Goal: Transaction & Acquisition: Purchase product/service

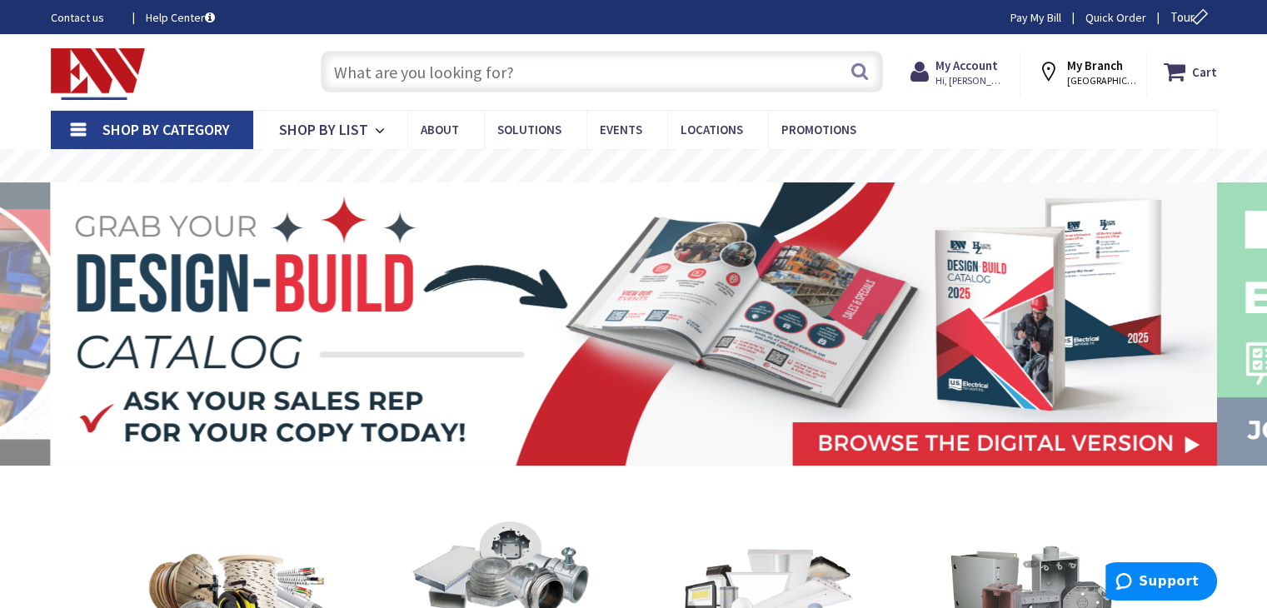
click at [463, 74] on input "text" at bounding box center [602, 72] width 562 height 42
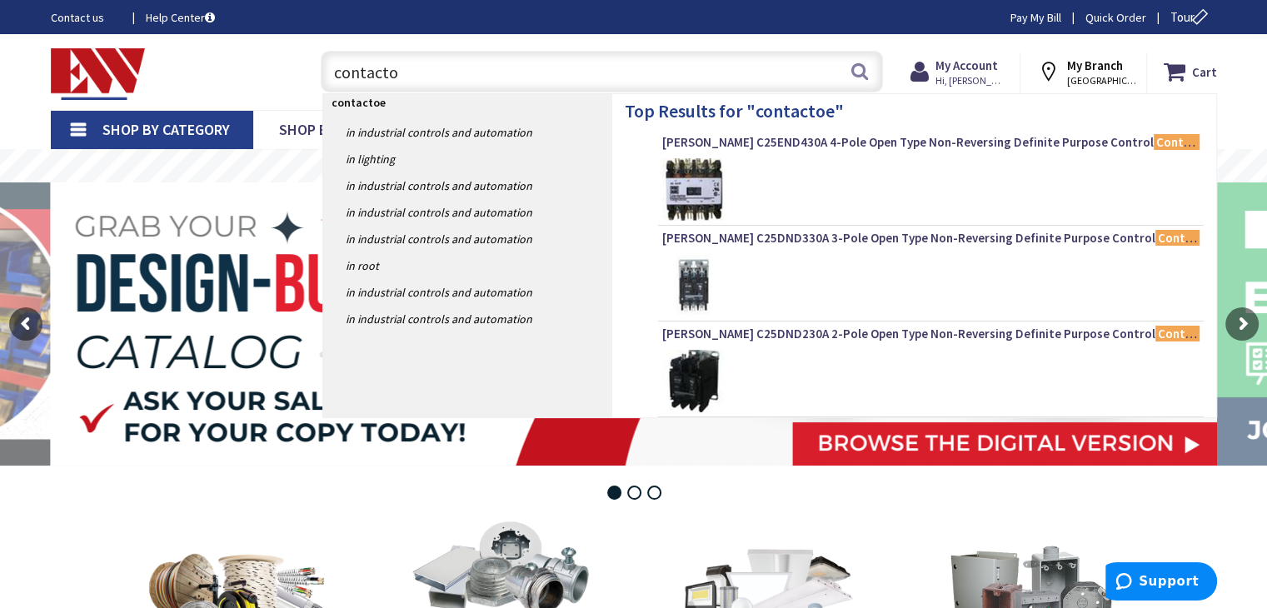
type input "contactor"
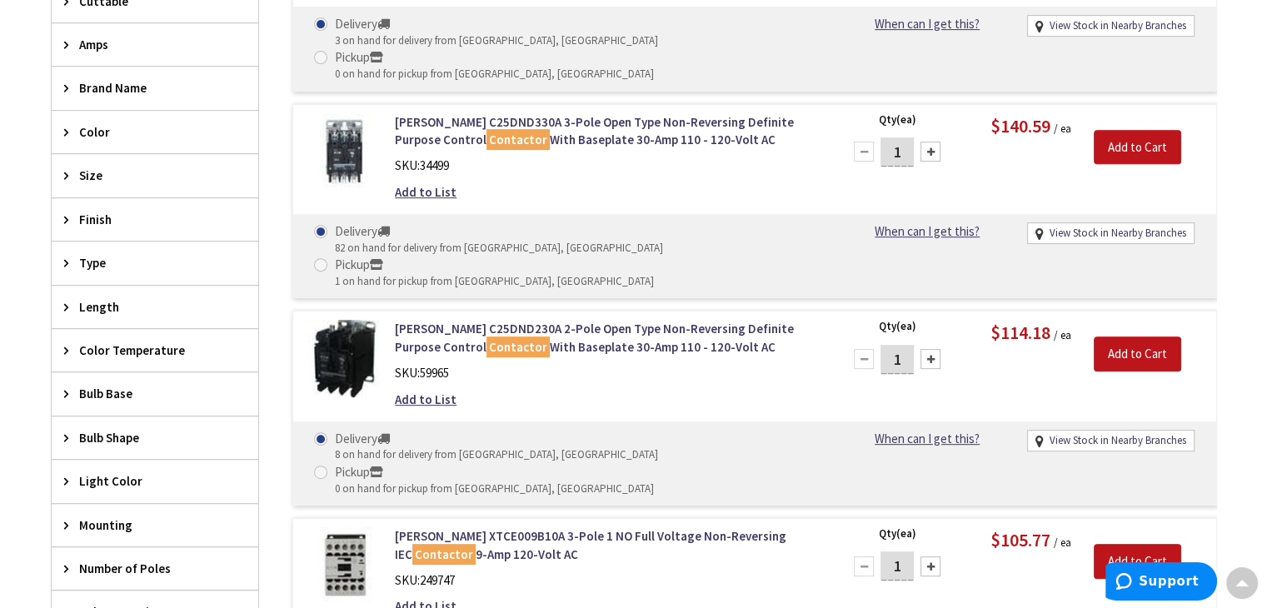
scroll to position [750, 0]
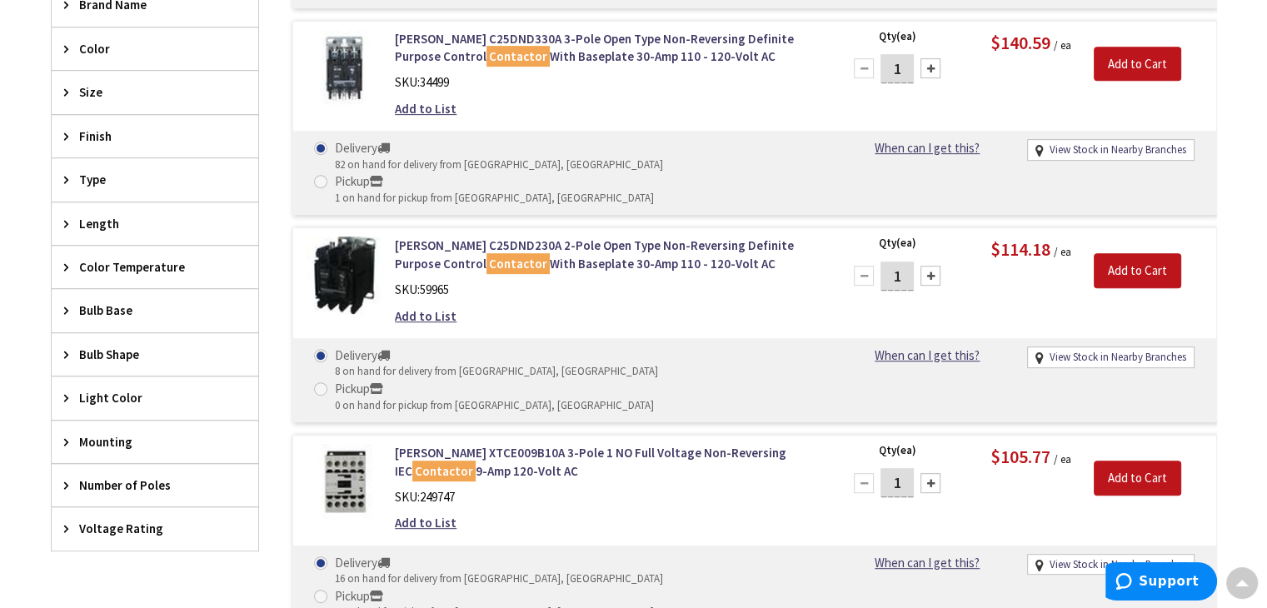
click at [142, 476] on span "Number of Poles" at bounding box center [147, 484] width 136 height 17
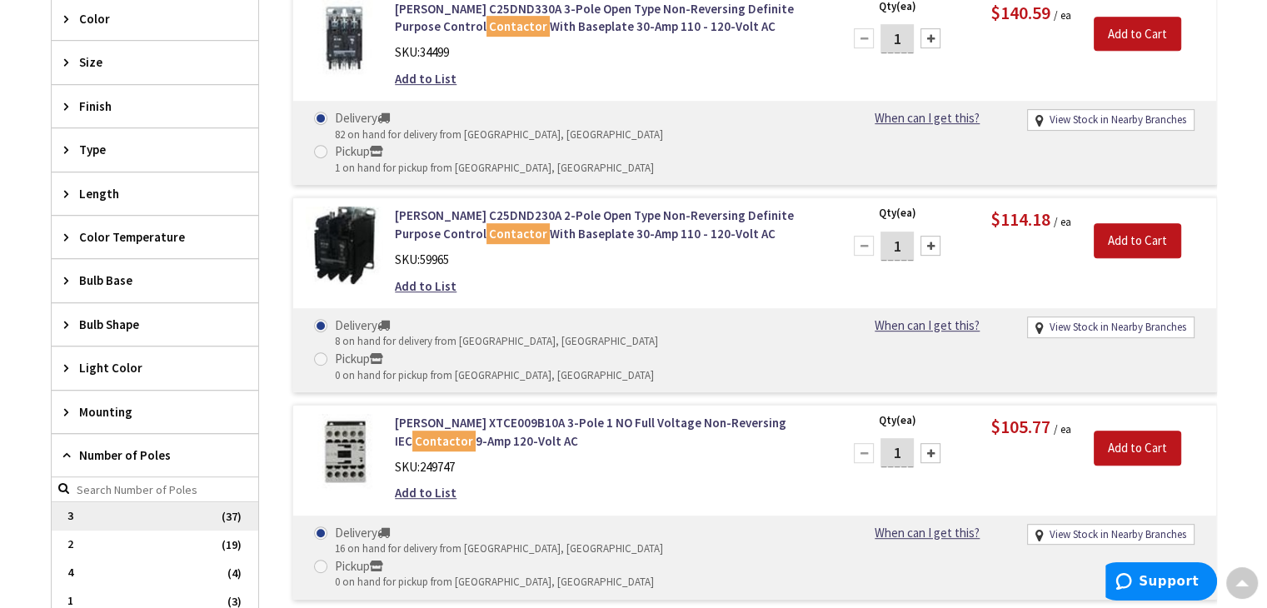
scroll to position [833, 0]
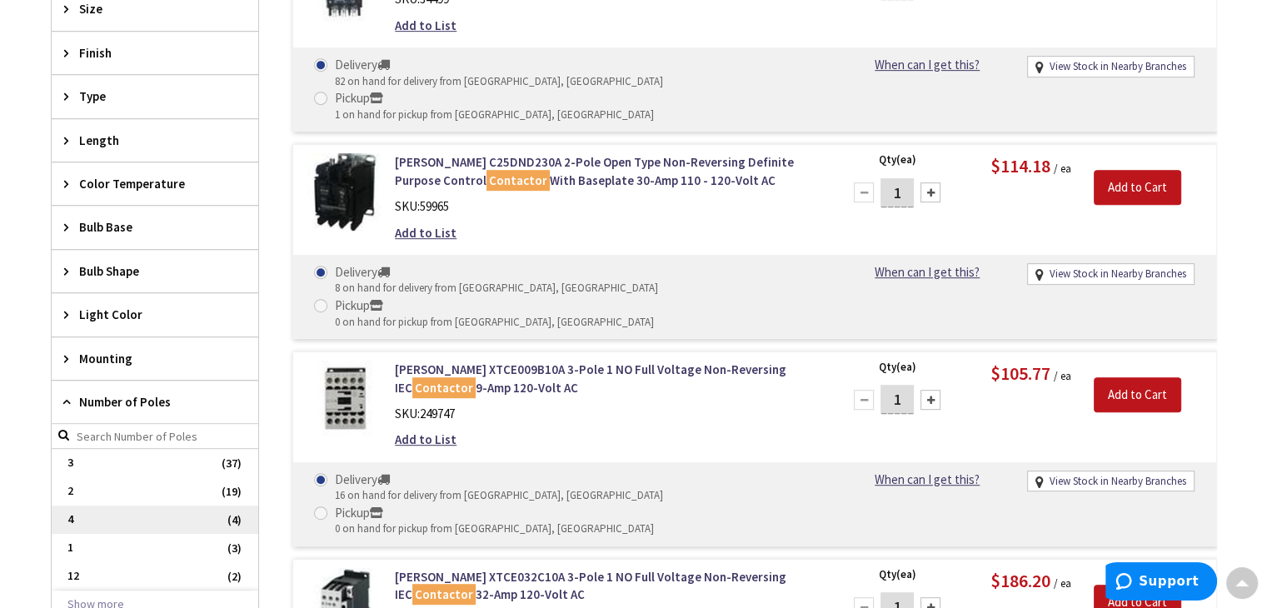
click at [123, 521] on span "4" at bounding box center [155, 520] width 207 height 28
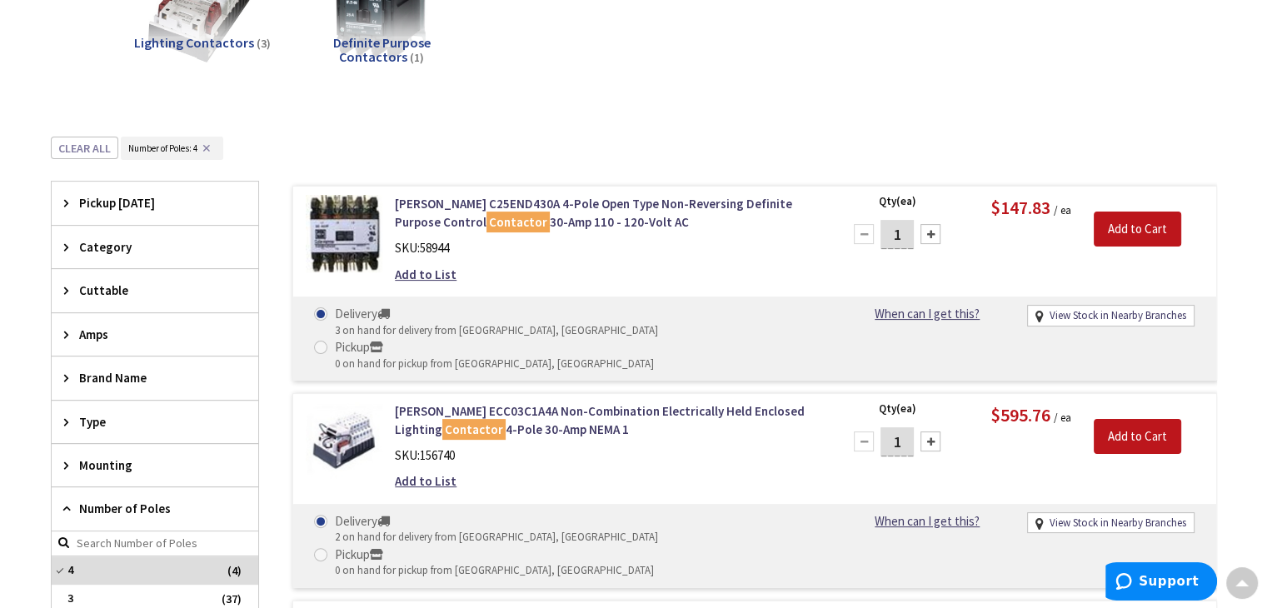
scroll to position [313, 0]
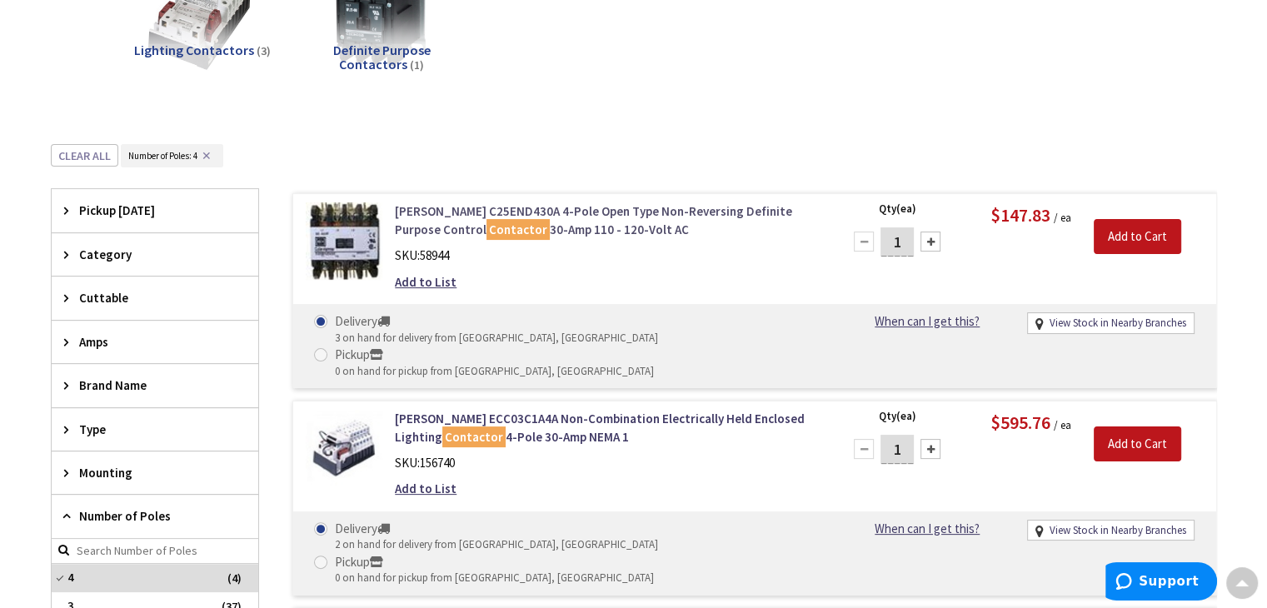
click at [560, 211] on link "Eaton C25END430A 4-Pole Open Type Non-Reversing Definite Purpose Control Contac…" at bounding box center [607, 220] width 424 height 36
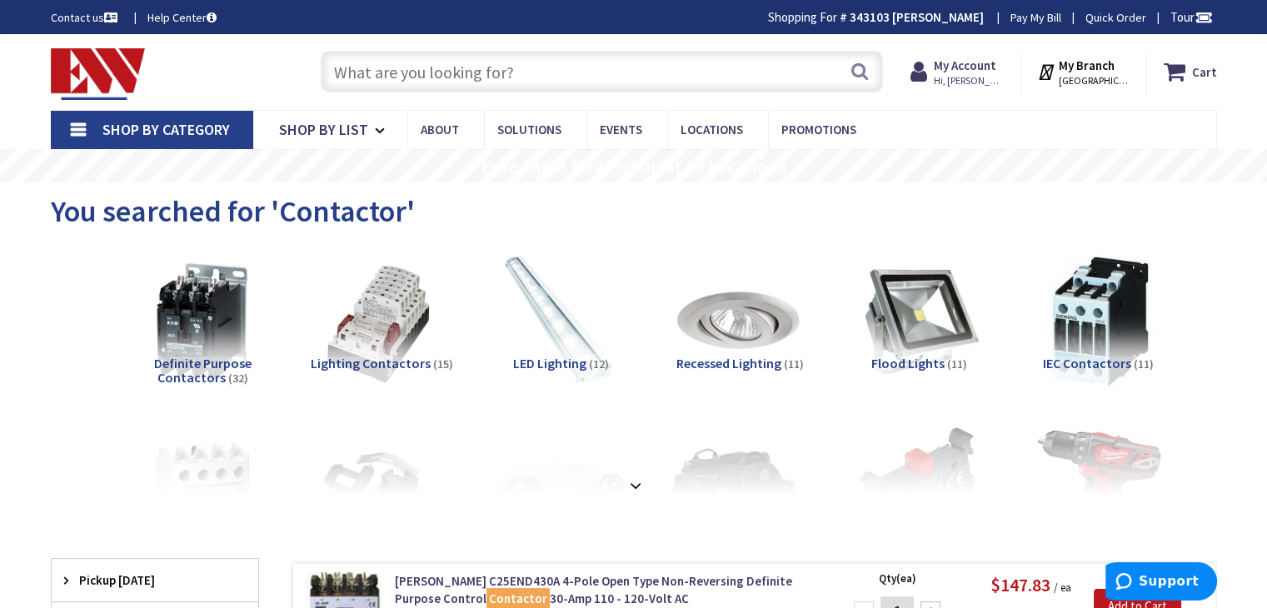
click at [615, 69] on input "text" at bounding box center [602, 72] width 562 height 42
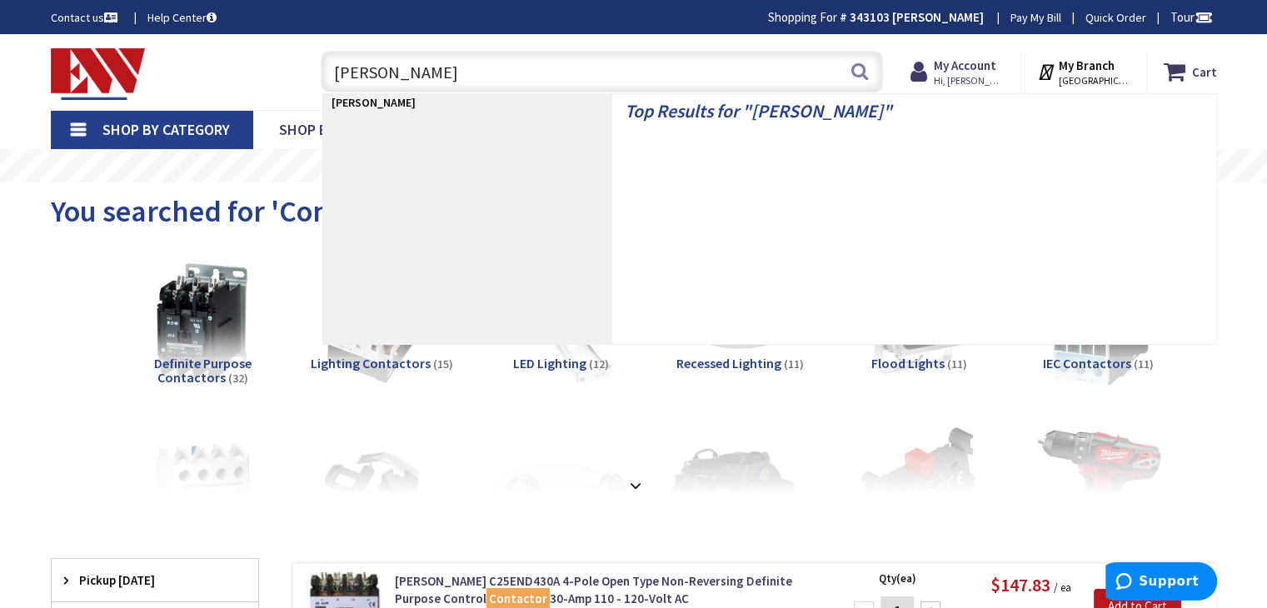
click at [656, 56] on input "eaton" at bounding box center [602, 72] width 562 height 42
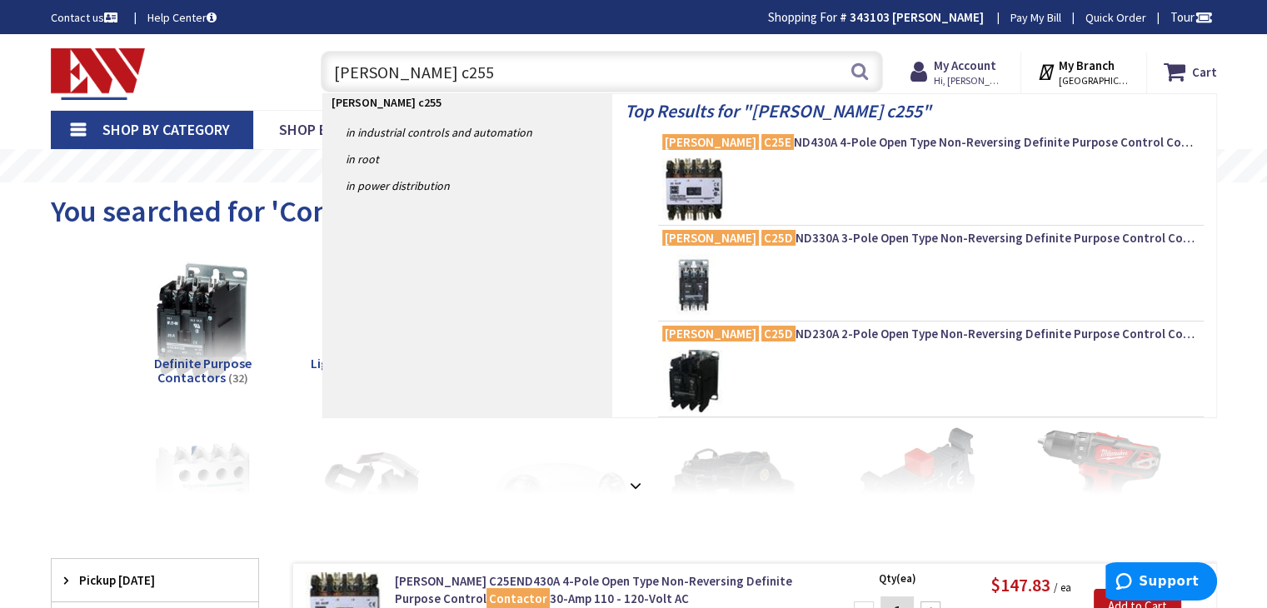
click at [646, 48] on div "eaton c255 eaton c255 Search" at bounding box center [597, 70] width 571 height 53
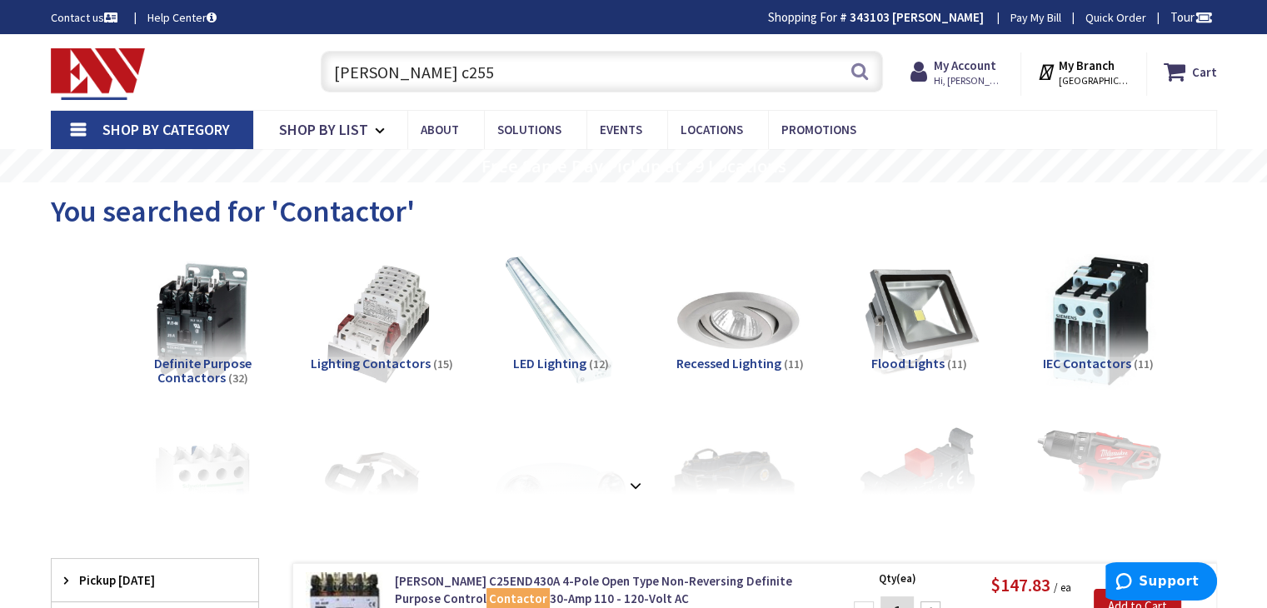
click at [641, 14] on div "Contact us Help Center Shopping For # 343103 FREDERICK DAUCH JR Change Pay My B…" at bounding box center [633, 16] width 1249 height 17
click at [541, 57] on input "eaton c255" at bounding box center [602, 72] width 562 height 42
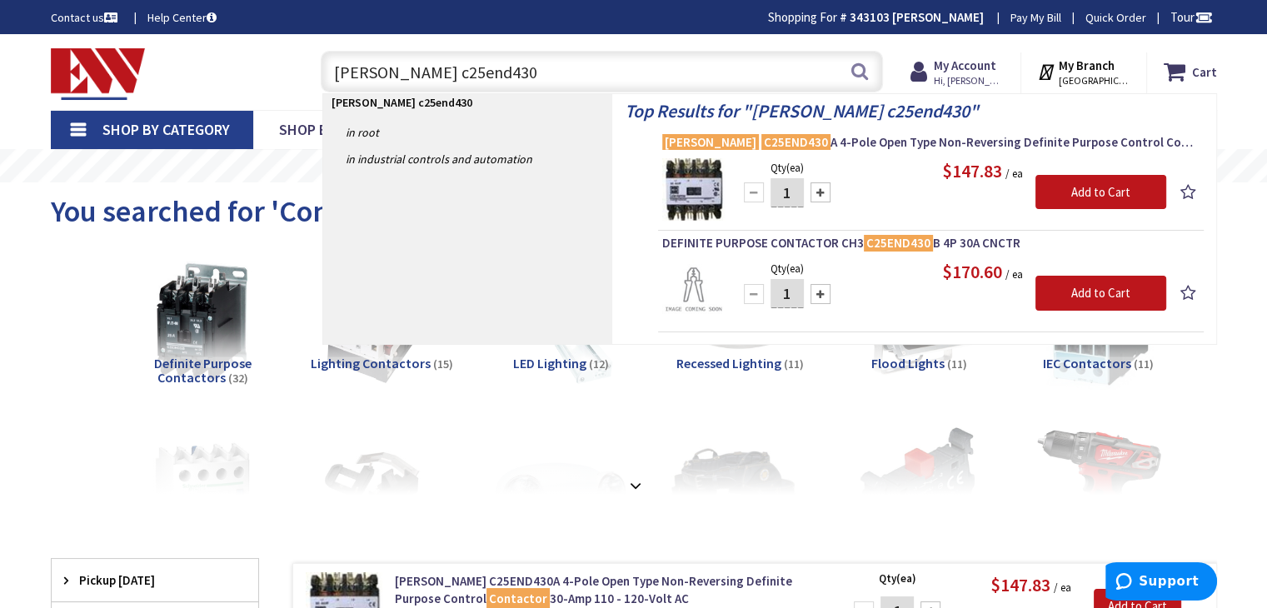
type input "eaton c25end430t"
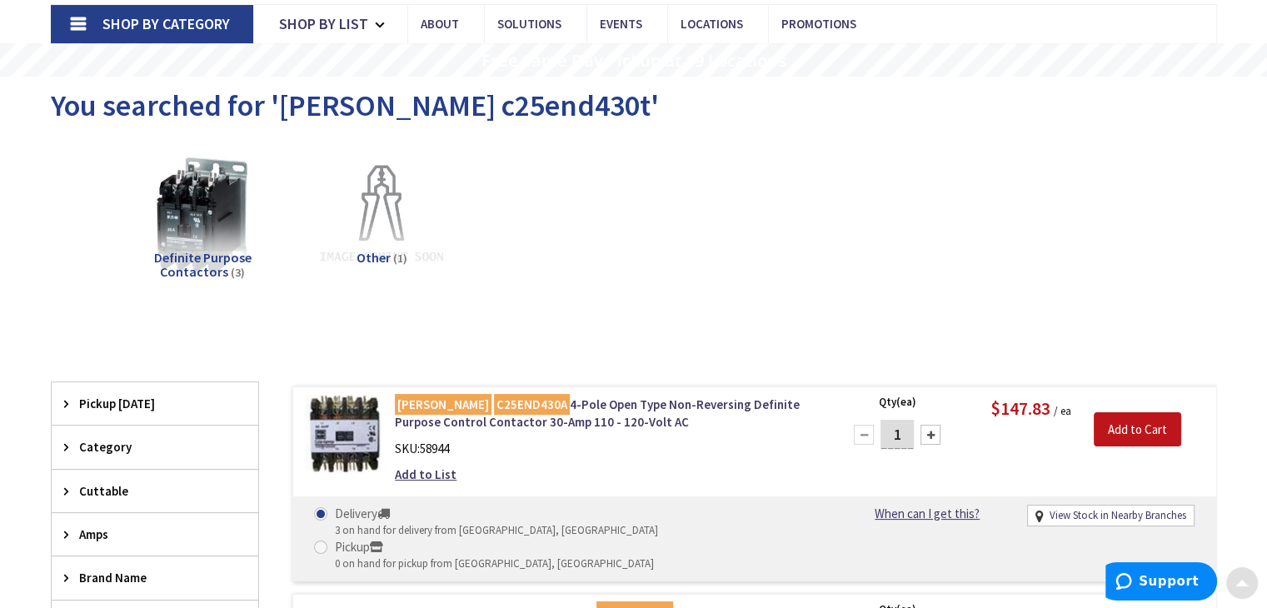
scroll to position [416, 0]
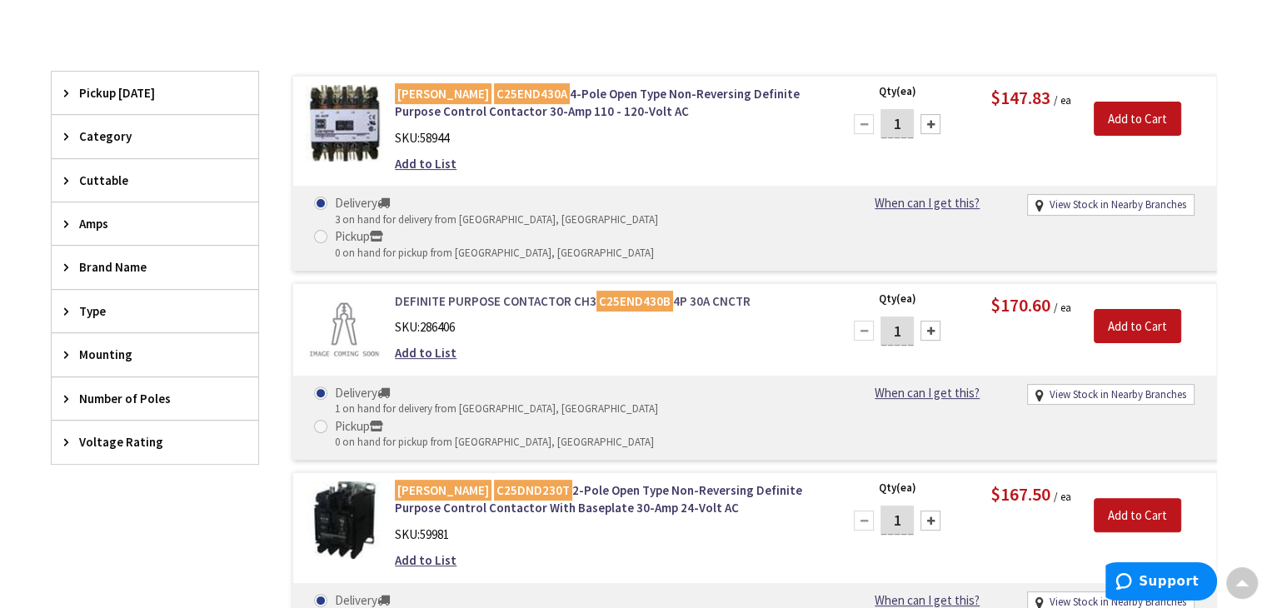
click at [569, 292] on link "DEFINITE PURPOSE CONTACTOR CH3 C25END430B 4P 30A CNCTR" at bounding box center [607, 300] width 424 height 17
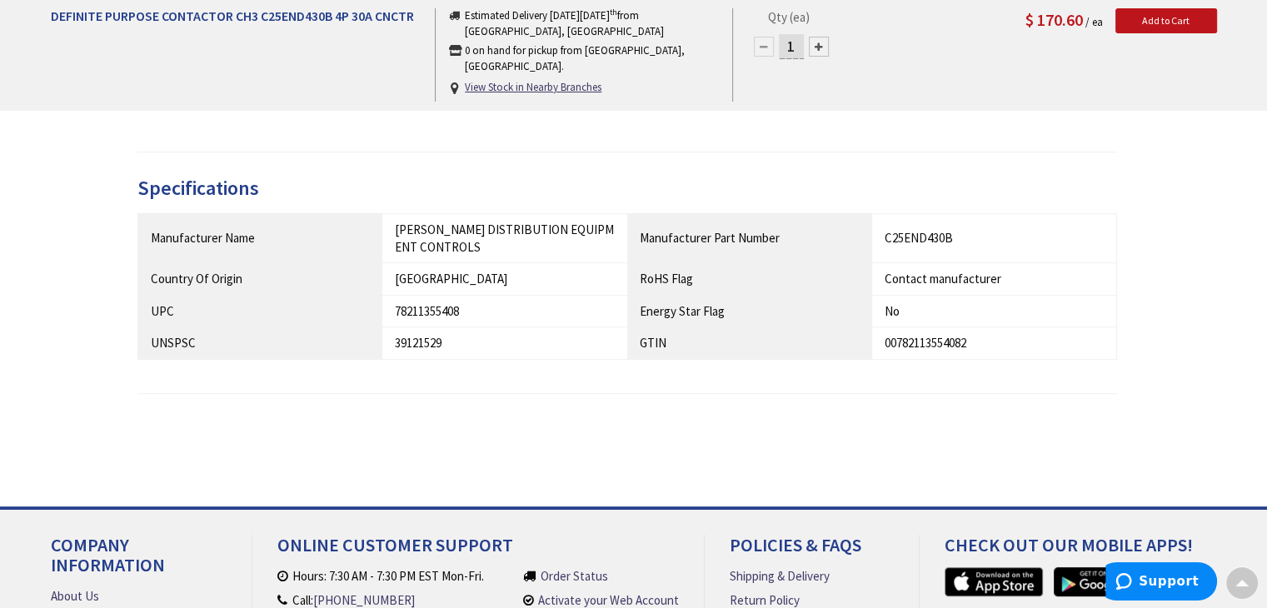
scroll to position [750, 0]
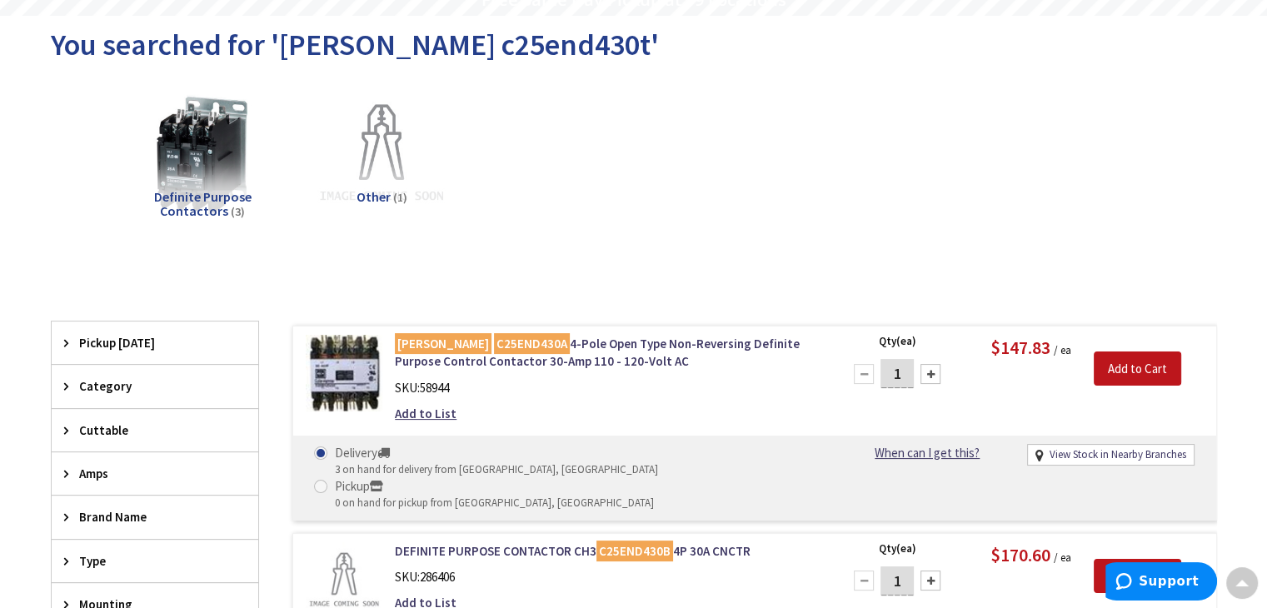
scroll to position [83, 0]
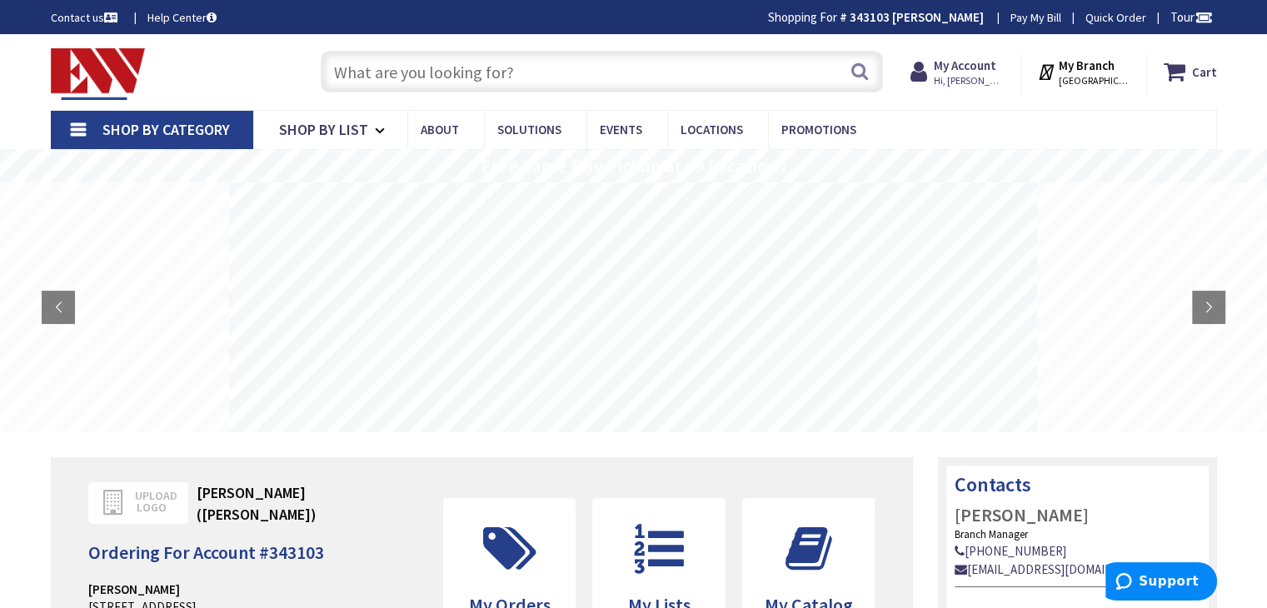
click at [433, 74] on input "text" at bounding box center [602, 72] width 562 height 42
click at [198, 127] on span "Shop By Category" at bounding box center [165, 129] width 127 height 19
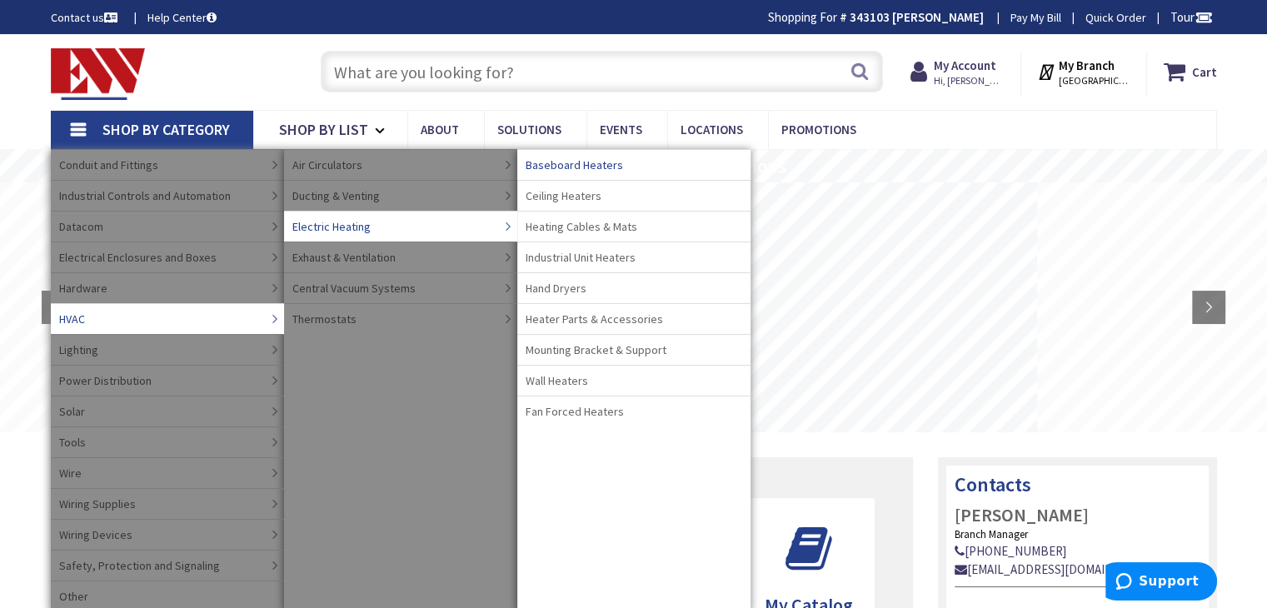
click at [598, 157] on span "Baseboard Heaters" at bounding box center [574, 165] width 97 height 17
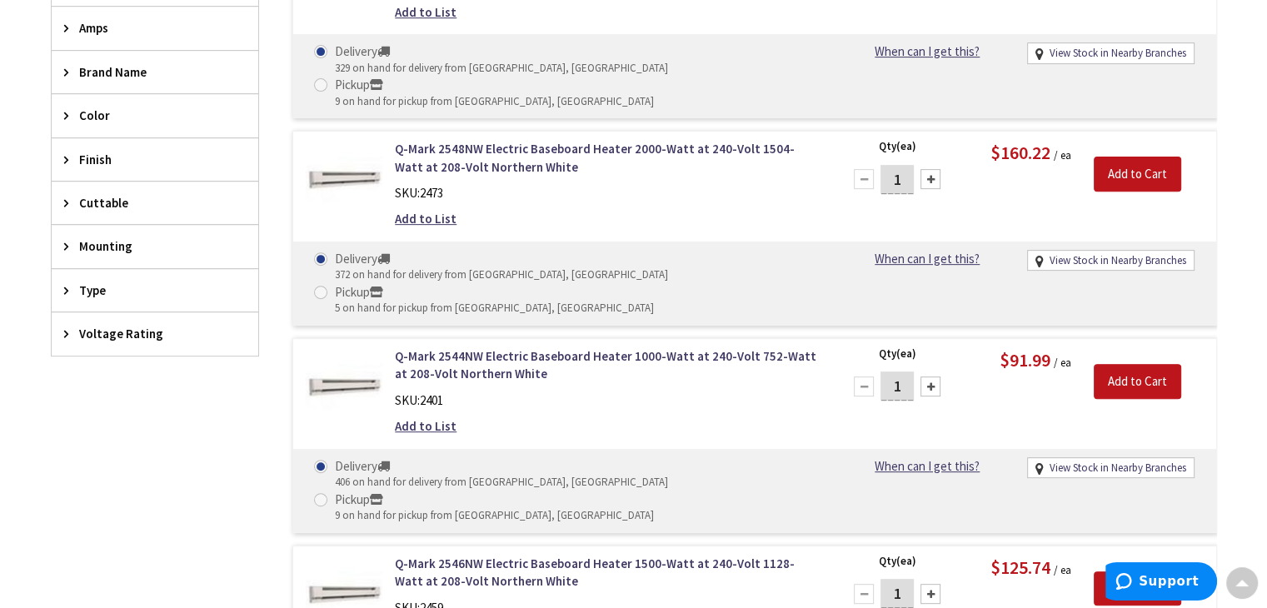
scroll to position [666, 0]
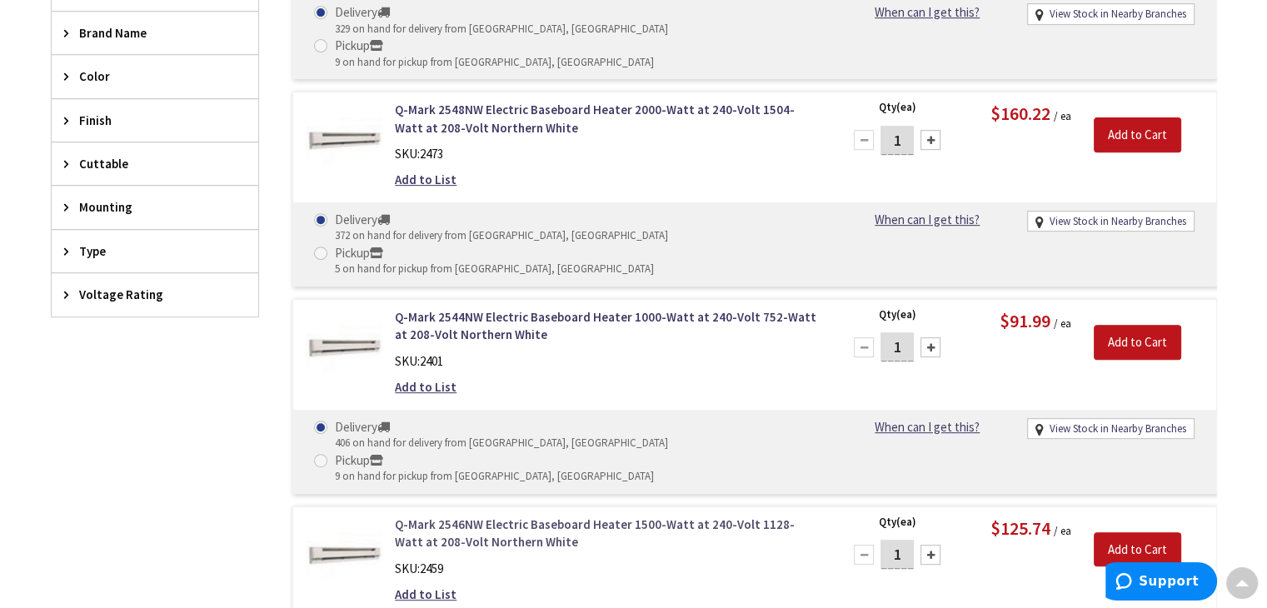
click at [540, 516] on link "Q-Mark 2546NW Electric Baseboard Heater 1500-Watt at 240-Volt 1128-Watt at 208-…" at bounding box center [607, 534] width 424 height 36
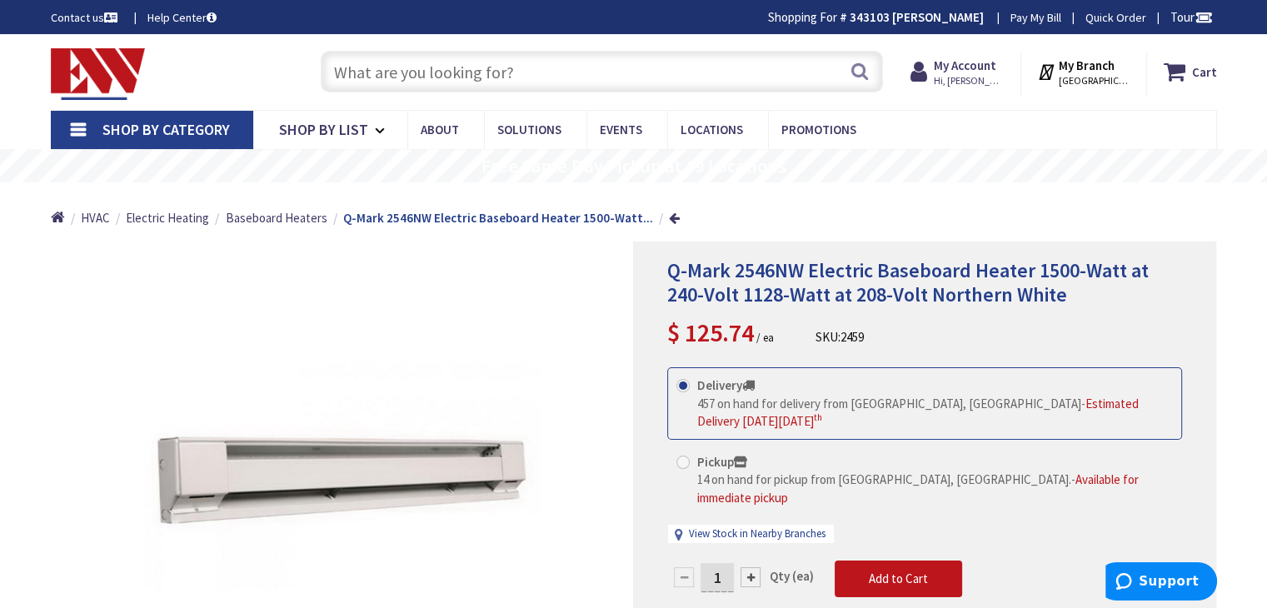
click at [554, 76] on input "text" at bounding box center [602, 72] width 562 height 42
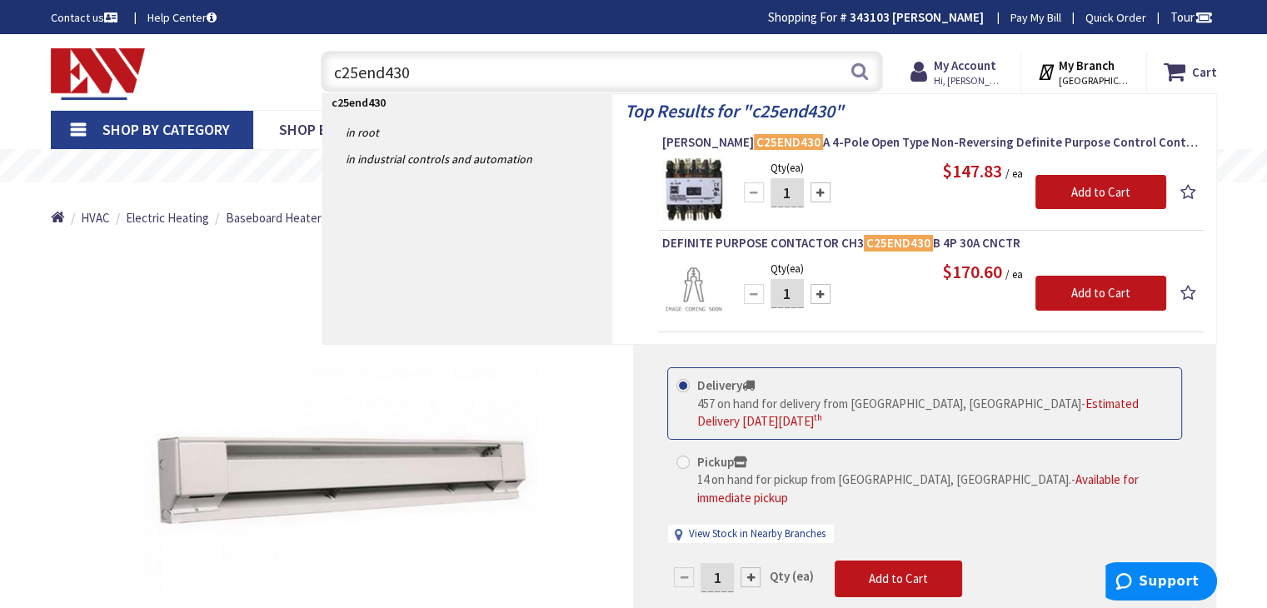
type input "c25end430"
click at [167, 132] on span "Shop By Category" at bounding box center [165, 129] width 127 height 19
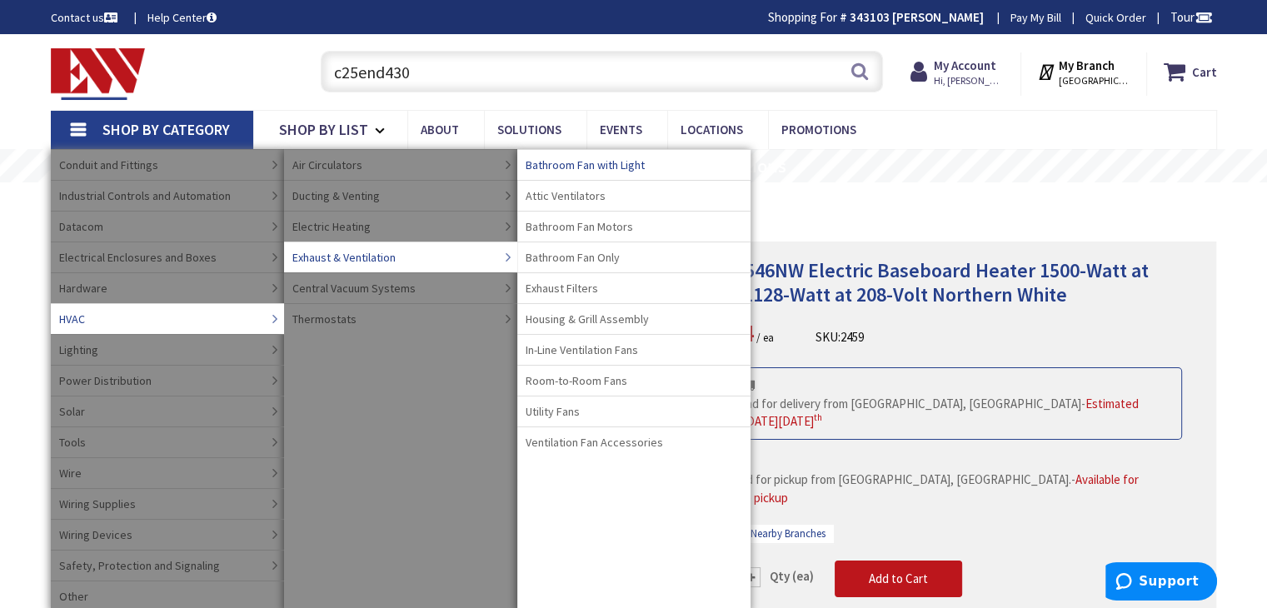
click at [600, 158] on span "Bathroom Fan with Light" at bounding box center [585, 165] width 119 height 17
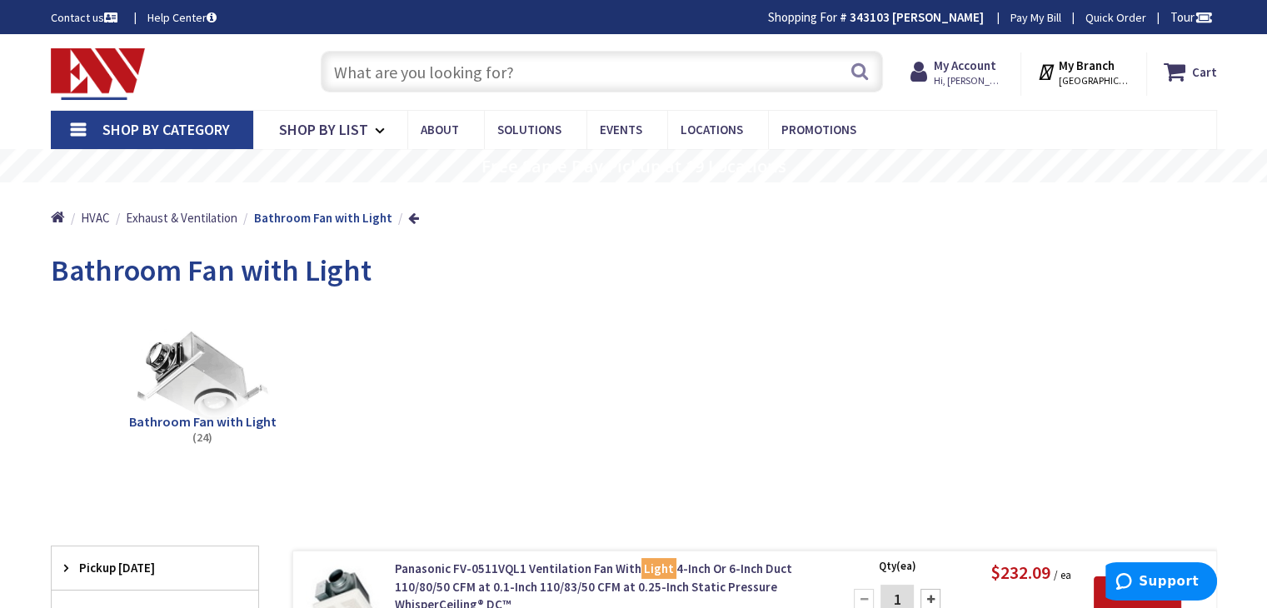
drag, startPoint x: 536, startPoint y: 416, endPoint x: 520, endPoint y: 407, distance: 18.3
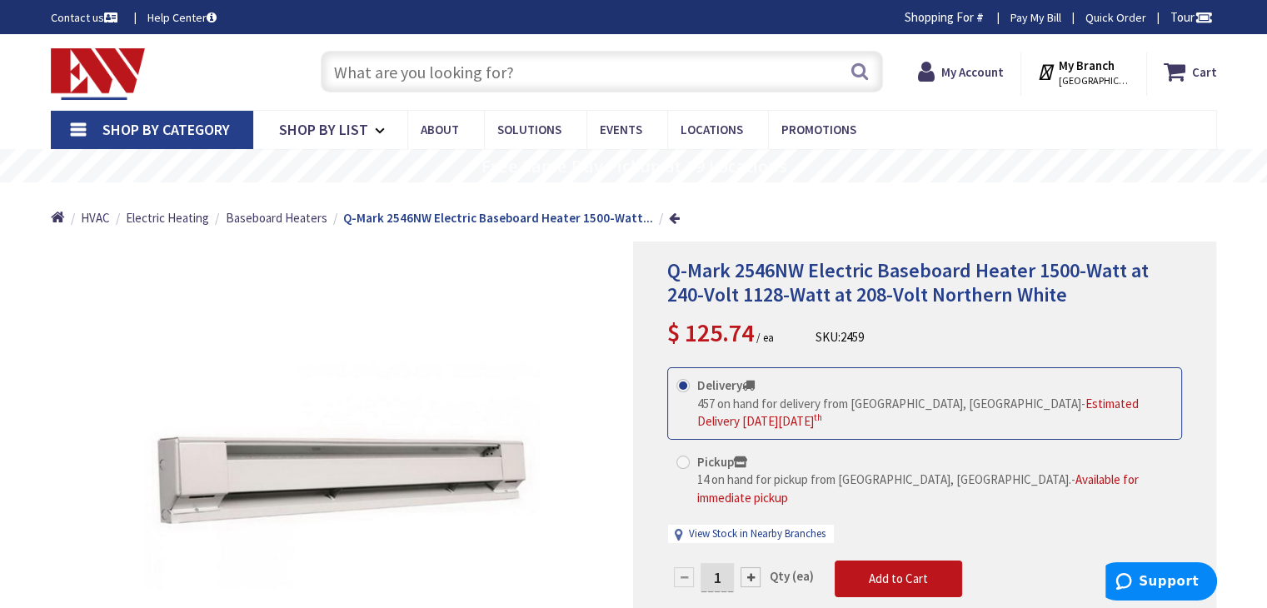
click at [180, 127] on span "Shop By Category" at bounding box center [165, 129] width 127 height 19
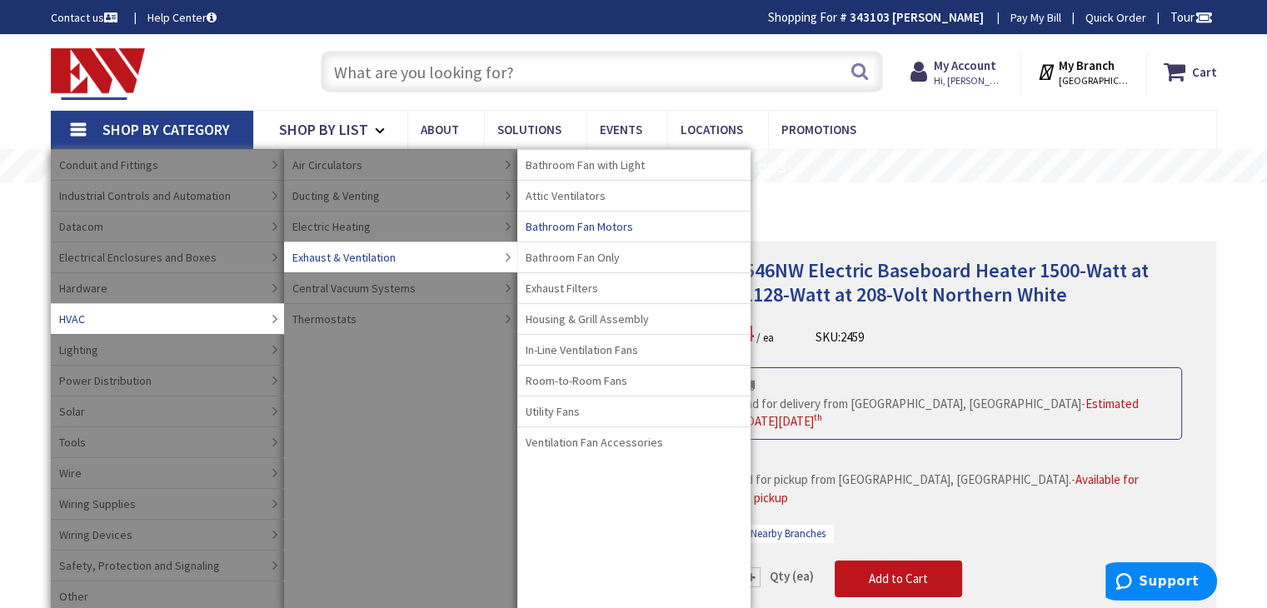
click at [575, 221] on span "Bathroom Fan Motors" at bounding box center [579, 226] width 107 height 17
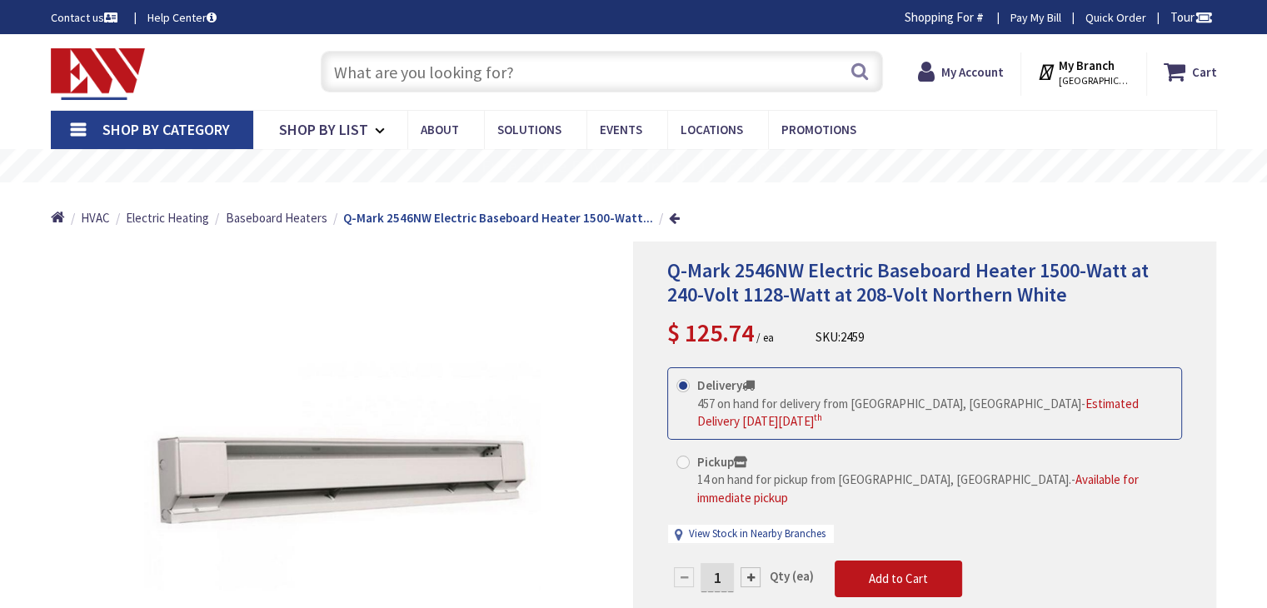
click at [222, 127] on span "Shop By Category" at bounding box center [165, 129] width 127 height 19
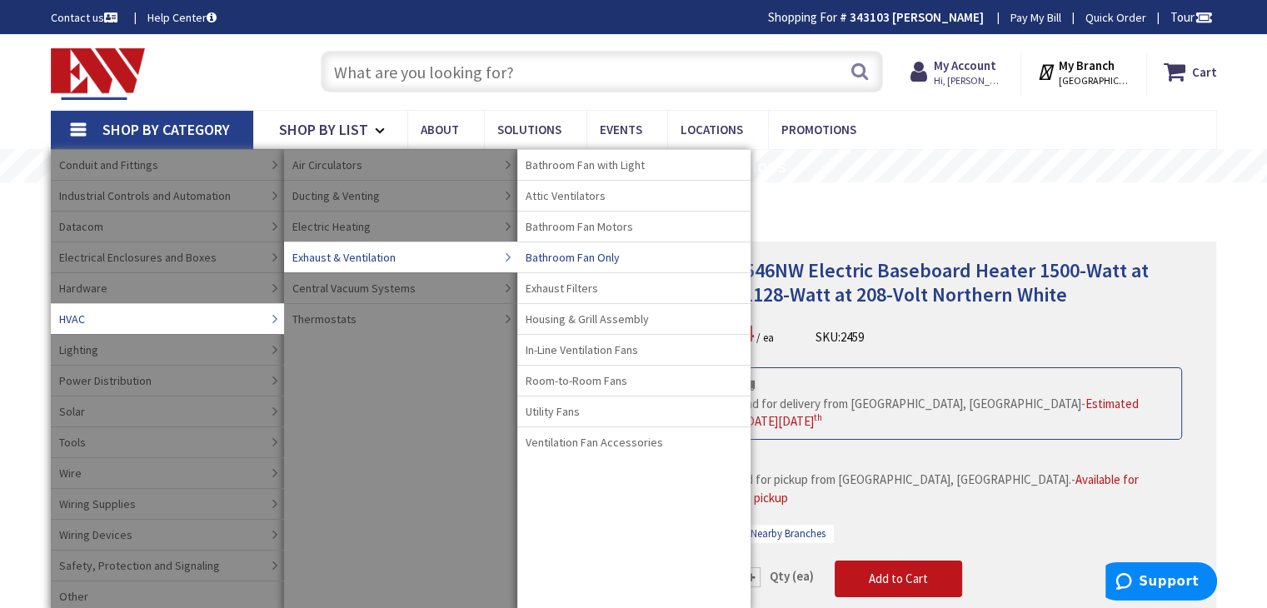
click at [592, 254] on span "Bathroom Fan Only" at bounding box center [573, 257] width 94 height 17
